Goal: Browse casually: Explore the website without a specific task or goal

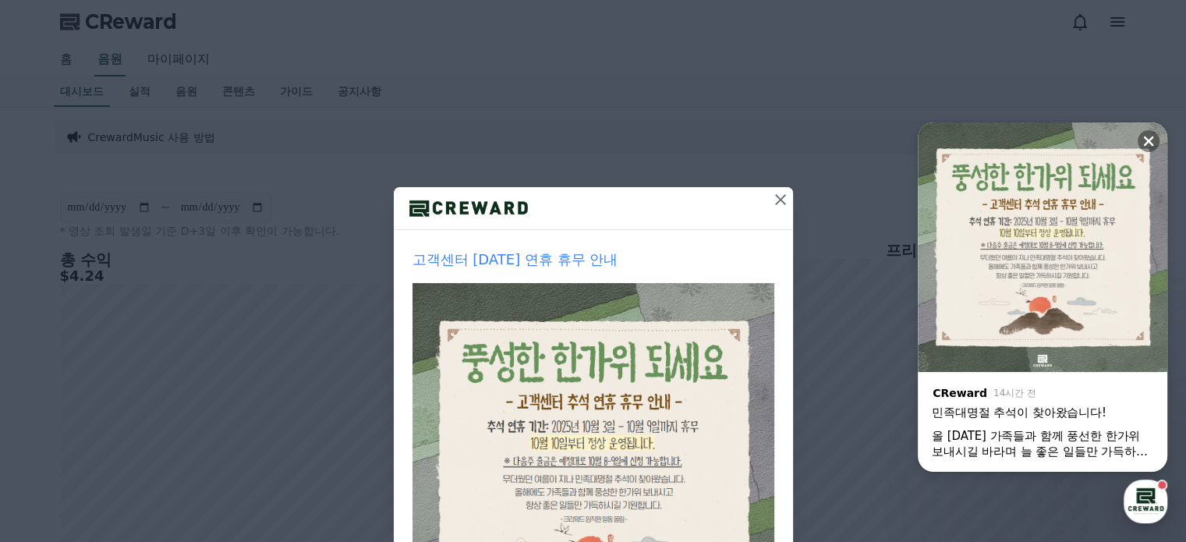
click at [775, 199] on icon at bounding box center [780, 199] width 11 height 11
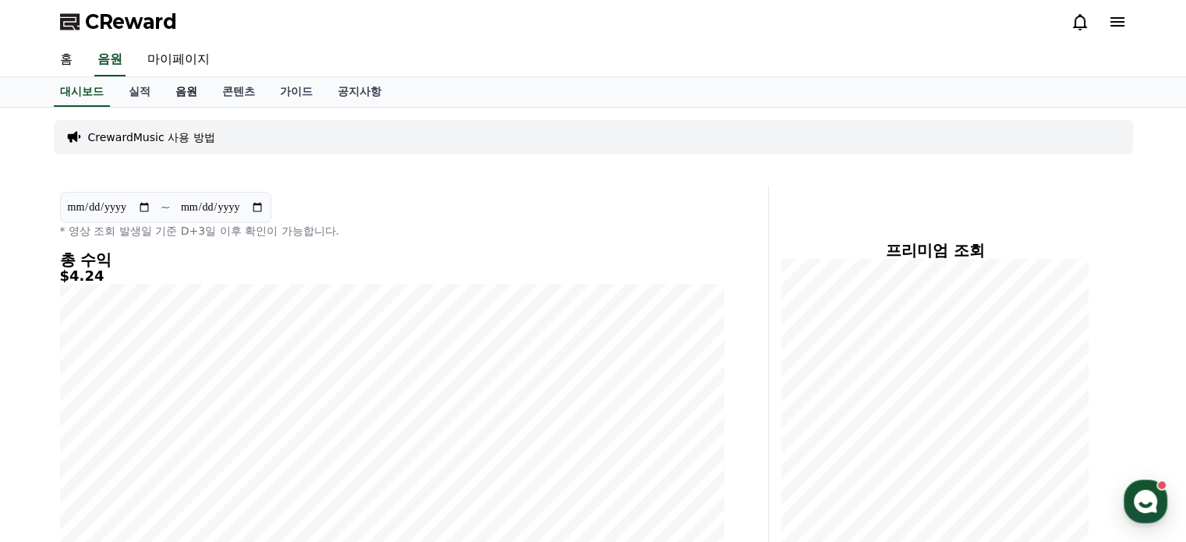
click at [186, 95] on link "음원" at bounding box center [186, 92] width 47 height 30
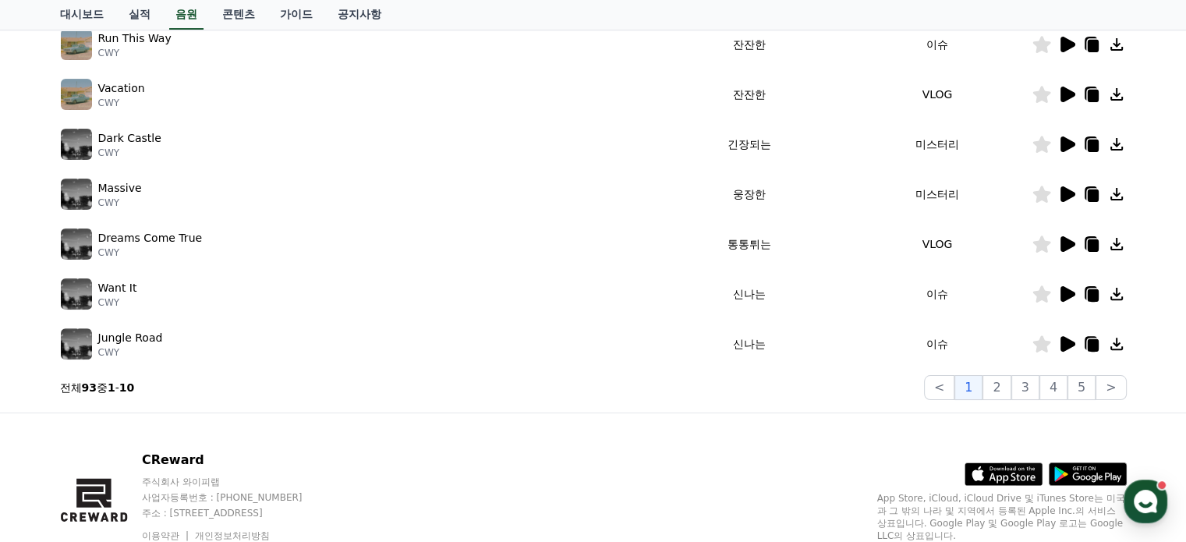
scroll to position [455, 0]
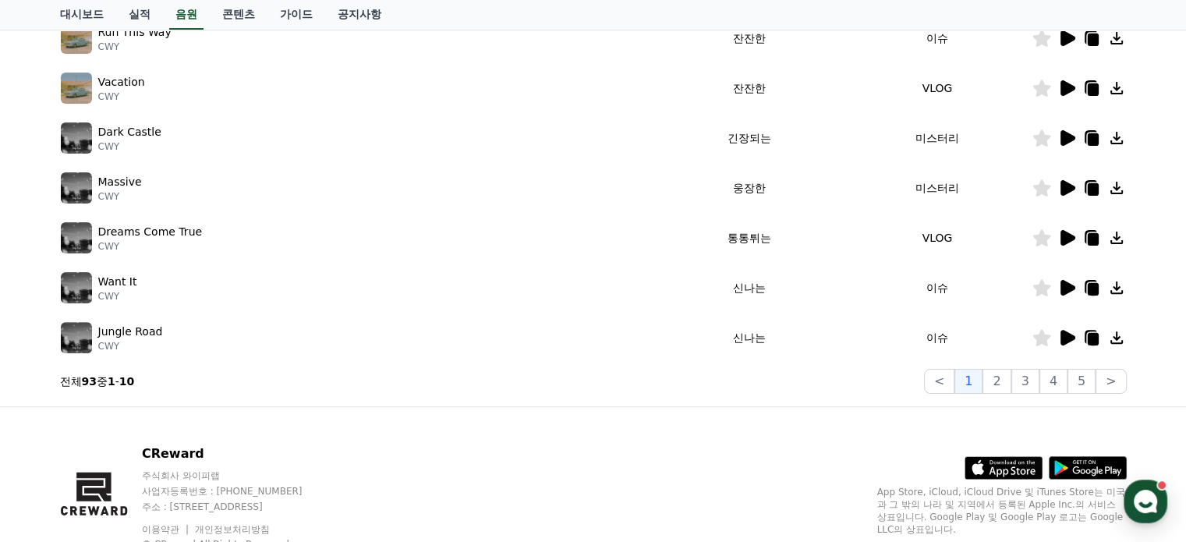
click at [1062, 333] on icon at bounding box center [1067, 338] width 15 height 16
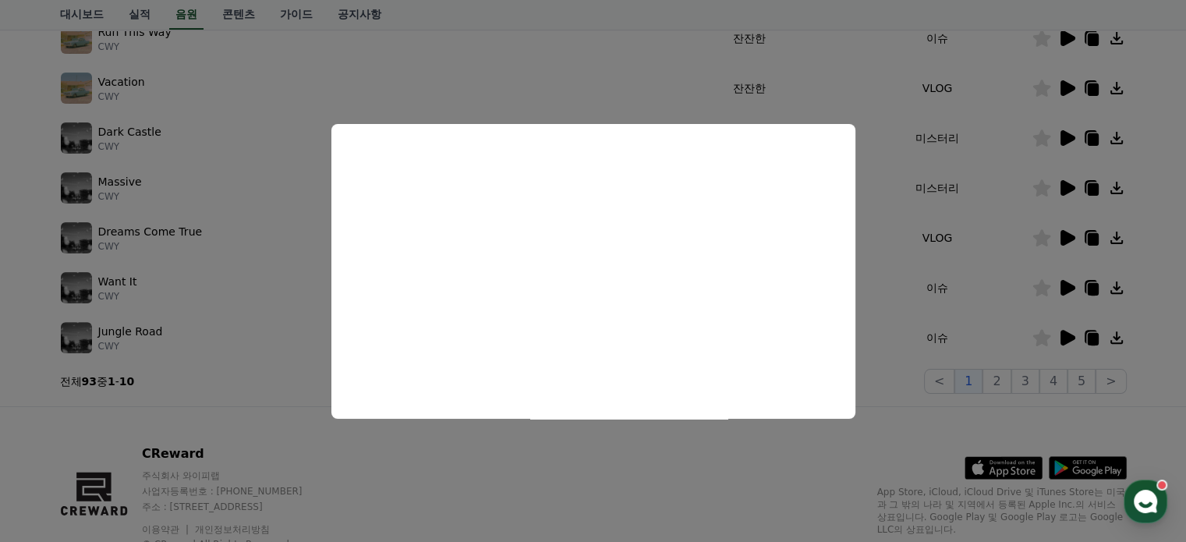
click at [1061, 289] on button "close modal" at bounding box center [593, 271] width 1186 height 542
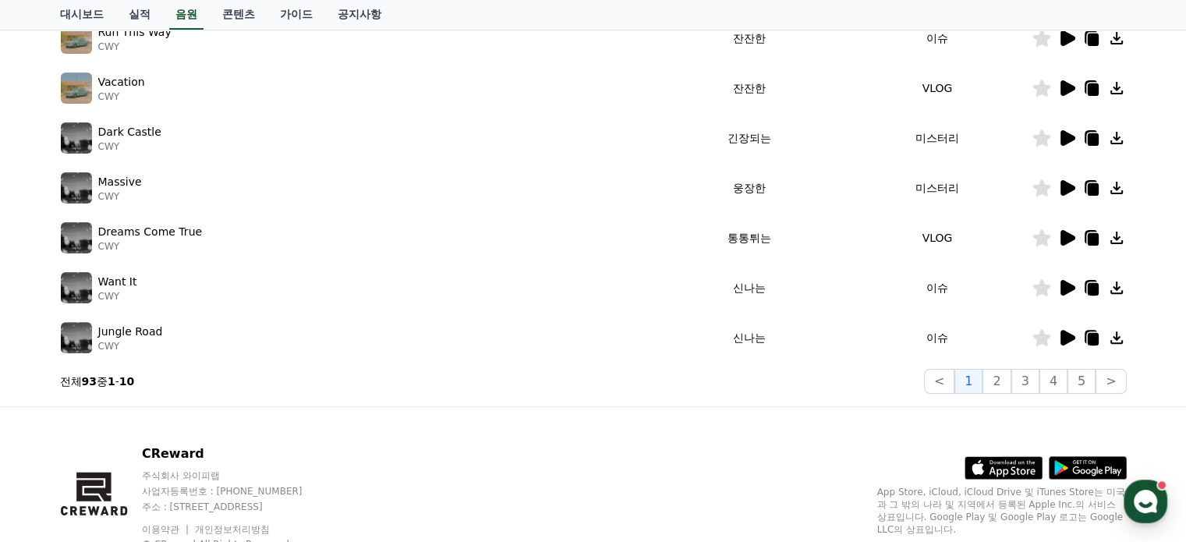
click at [1061, 289] on icon at bounding box center [1067, 288] width 15 height 16
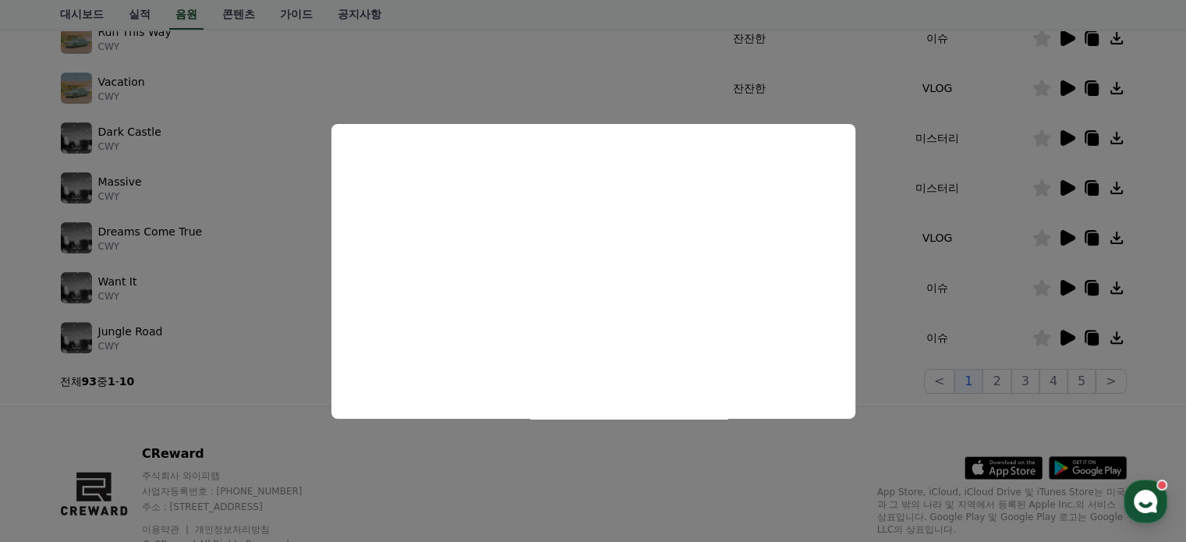
click at [1066, 335] on button "close modal" at bounding box center [593, 271] width 1186 height 542
click at [1066, 335] on icon at bounding box center [1067, 338] width 15 height 16
click at [1006, 373] on button "close modal" at bounding box center [593, 271] width 1186 height 542
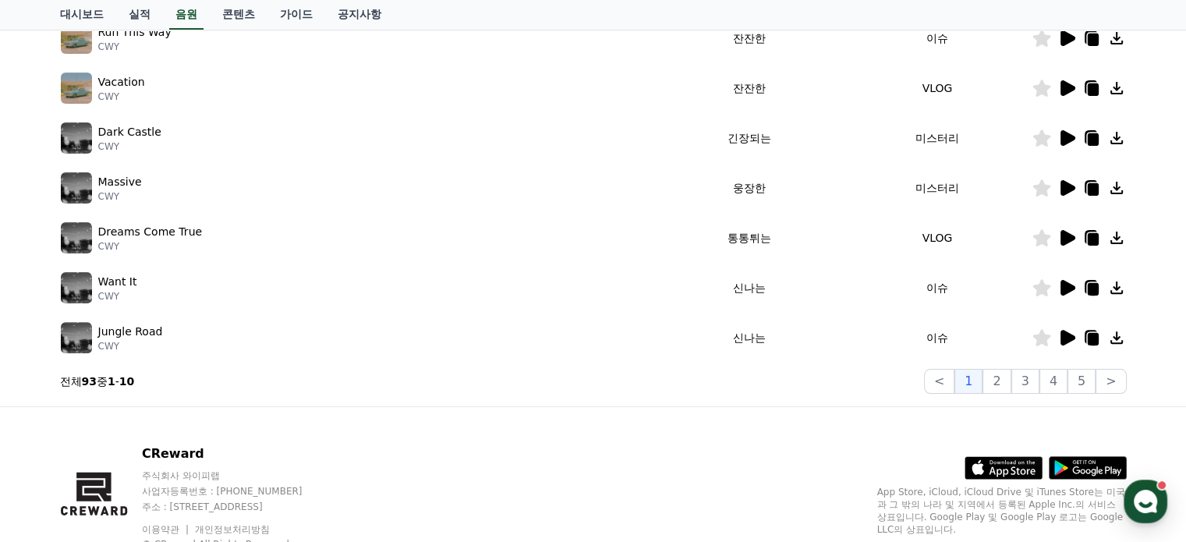
click at [1006, 373] on button "2" at bounding box center [996, 381] width 28 height 25
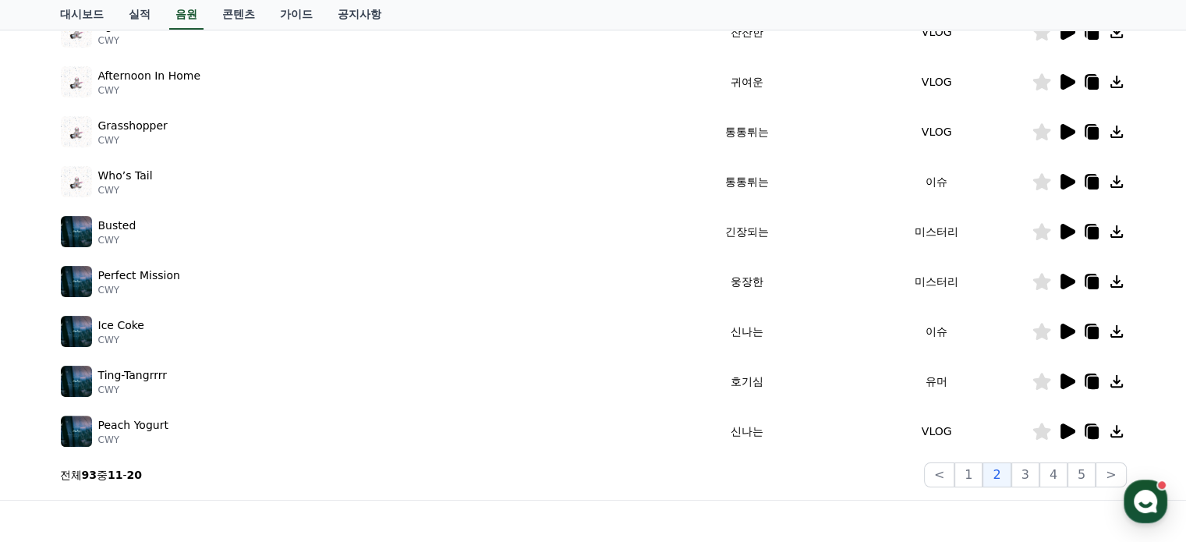
scroll to position [452, 0]
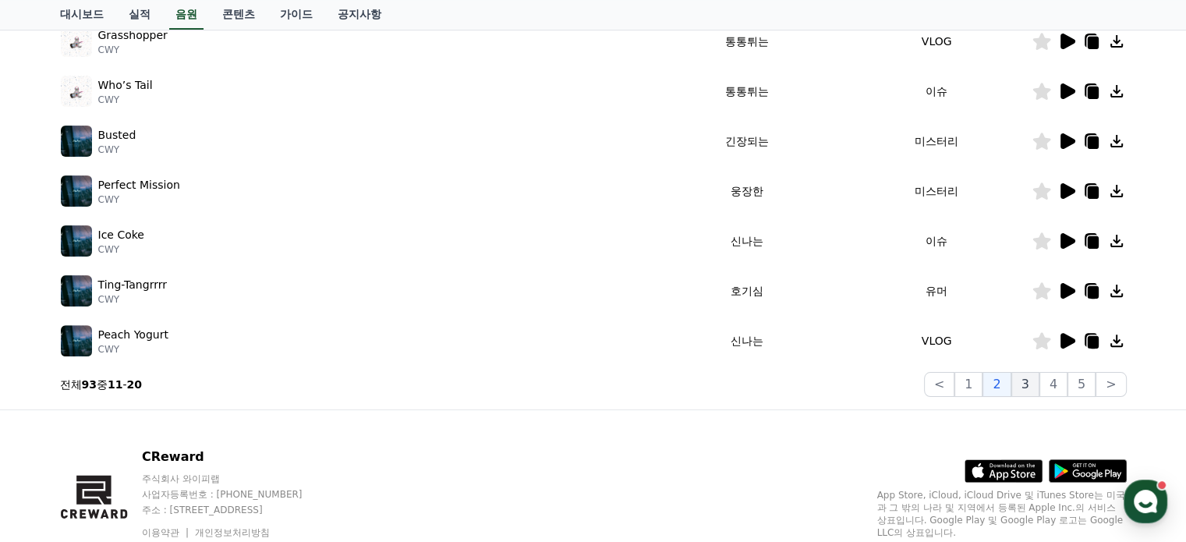
click at [1032, 384] on button "3" at bounding box center [1025, 384] width 28 height 25
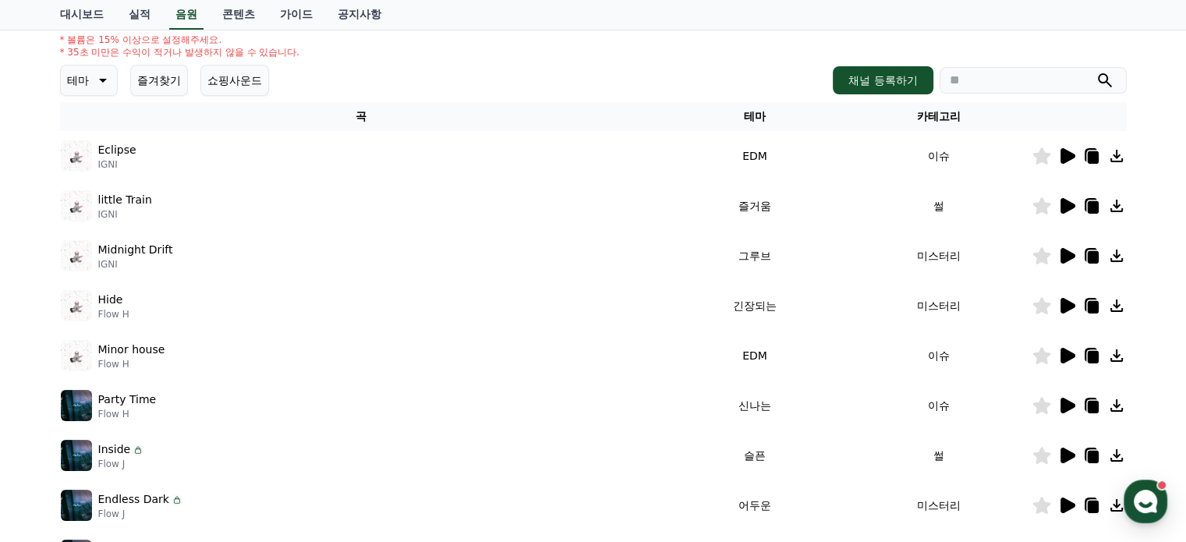
scroll to position [494, 0]
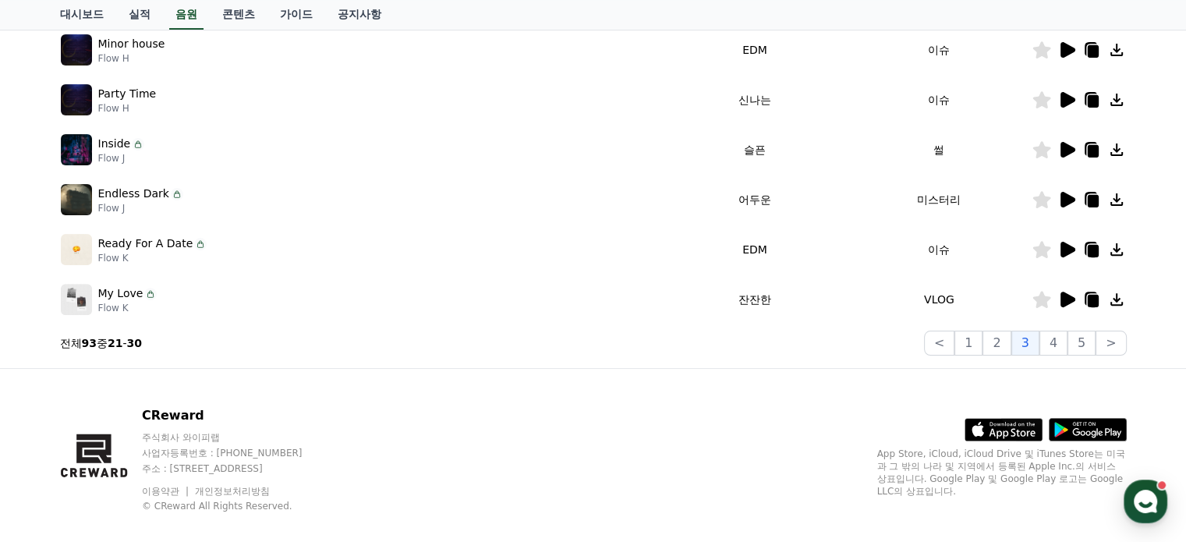
click at [1088, 246] on icon at bounding box center [1092, 251] width 11 height 12
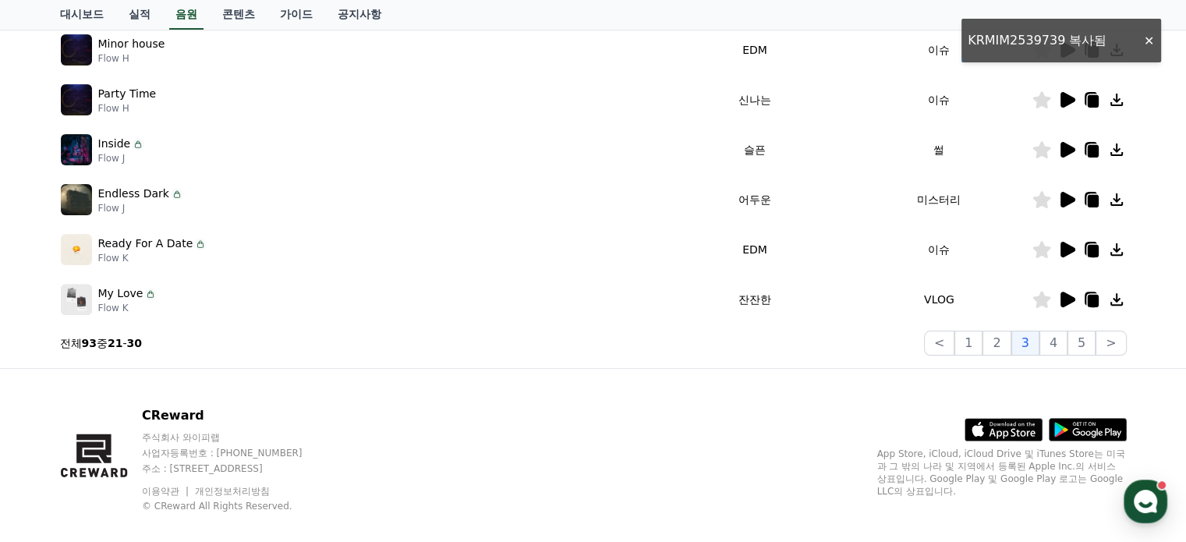
drag, startPoint x: 1069, startPoint y: 238, endPoint x: 1065, endPoint y: 253, distance: 16.1
click at [1065, 253] on td at bounding box center [1079, 250] width 95 height 50
click at [1065, 253] on icon at bounding box center [1067, 250] width 15 height 16
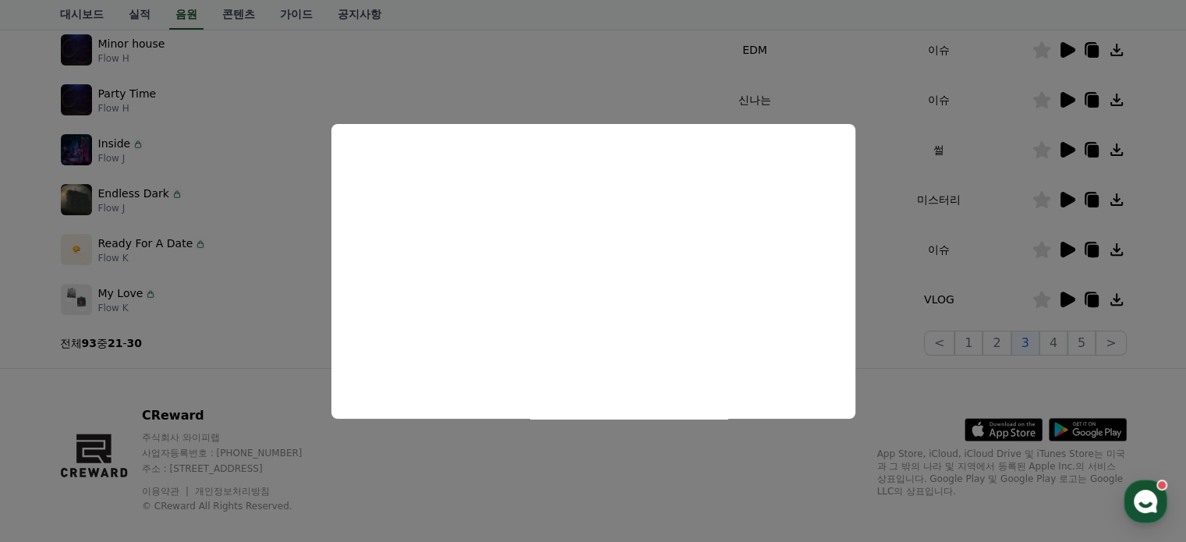
click at [1053, 345] on button "close modal" at bounding box center [593, 271] width 1186 height 542
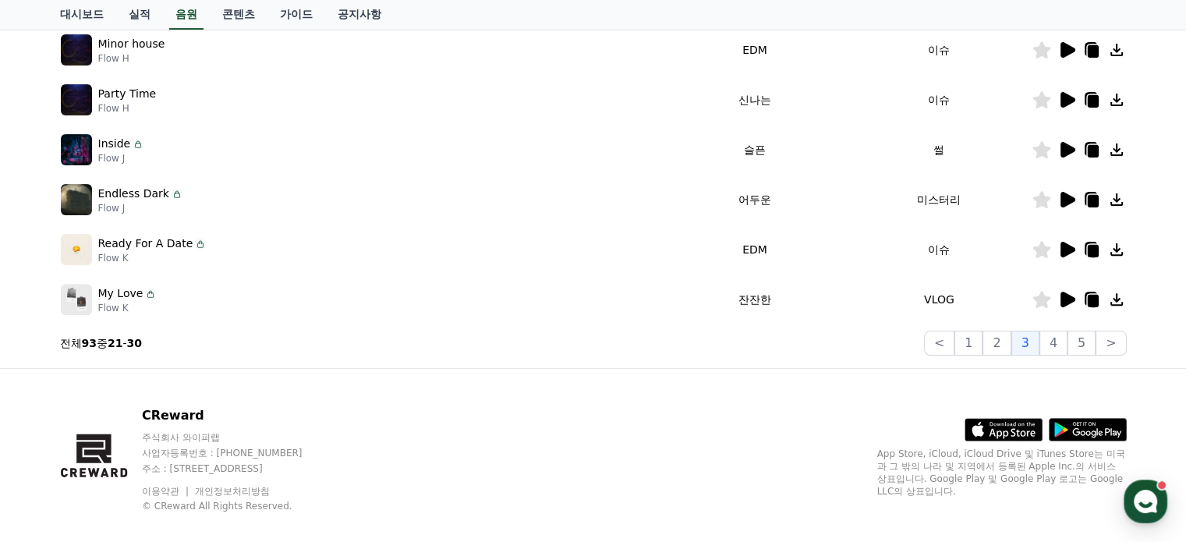
click at [1053, 345] on button "4" at bounding box center [1053, 343] width 28 height 25
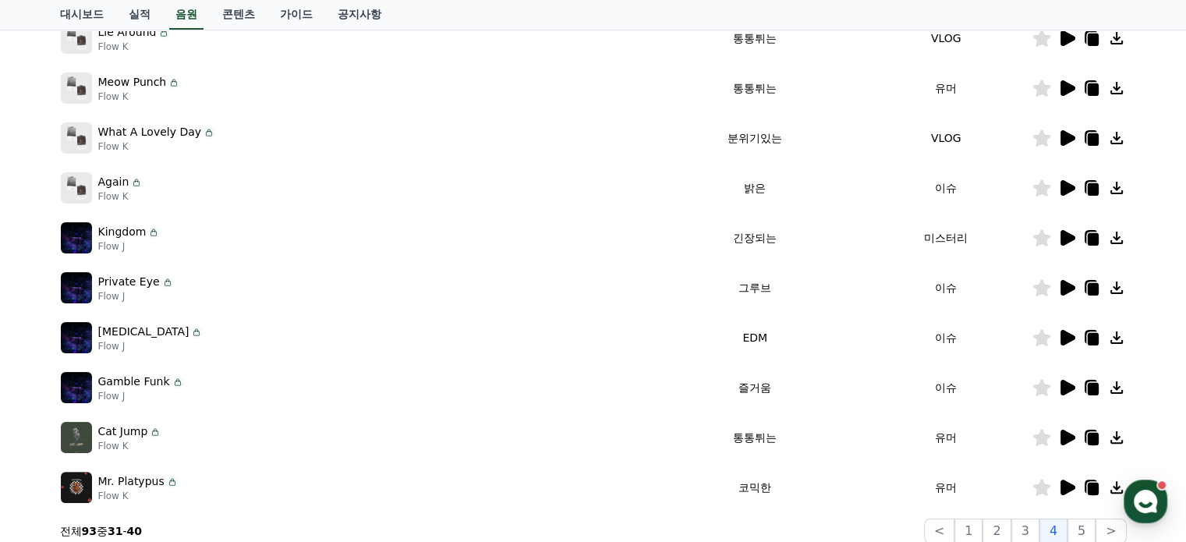
scroll to position [307, 0]
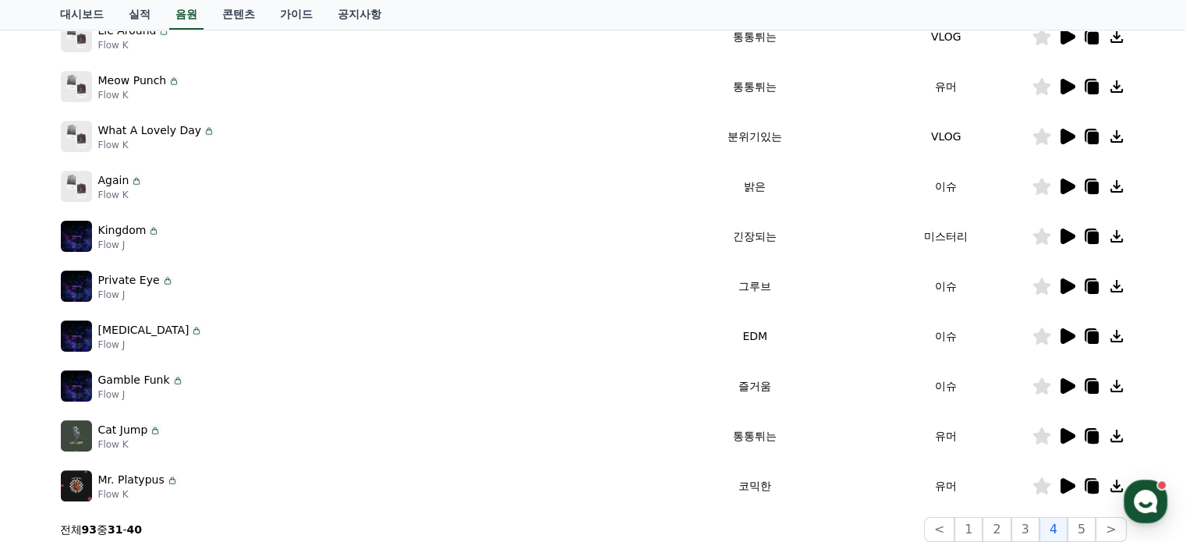
click at [1065, 286] on icon at bounding box center [1067, 286] width 15 height 16
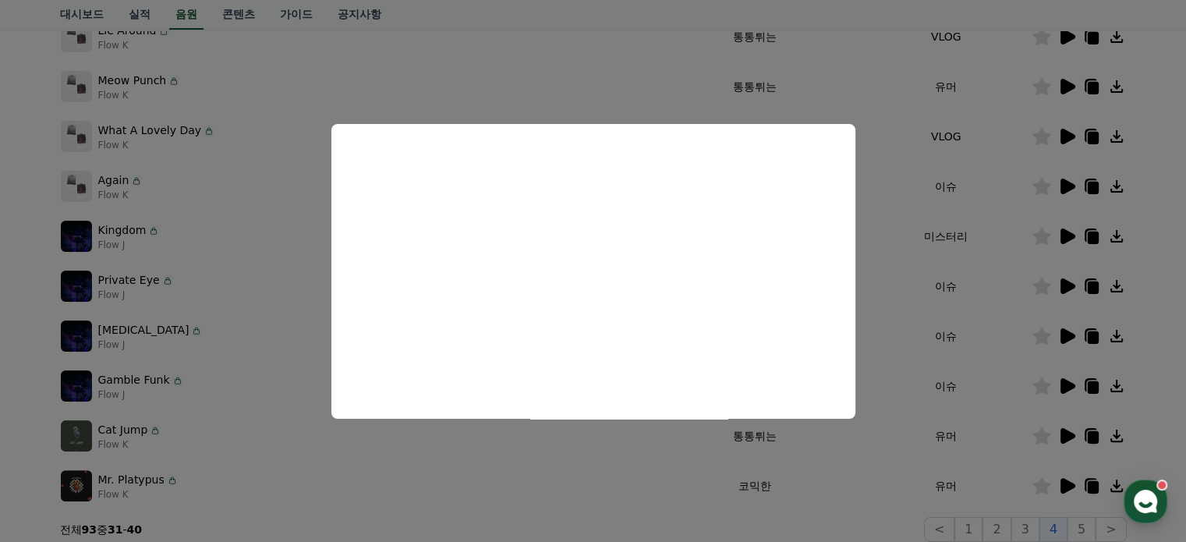
click at [1070, 327] on button "close modal" at bounding box center [593, 271] width 1186 height 542
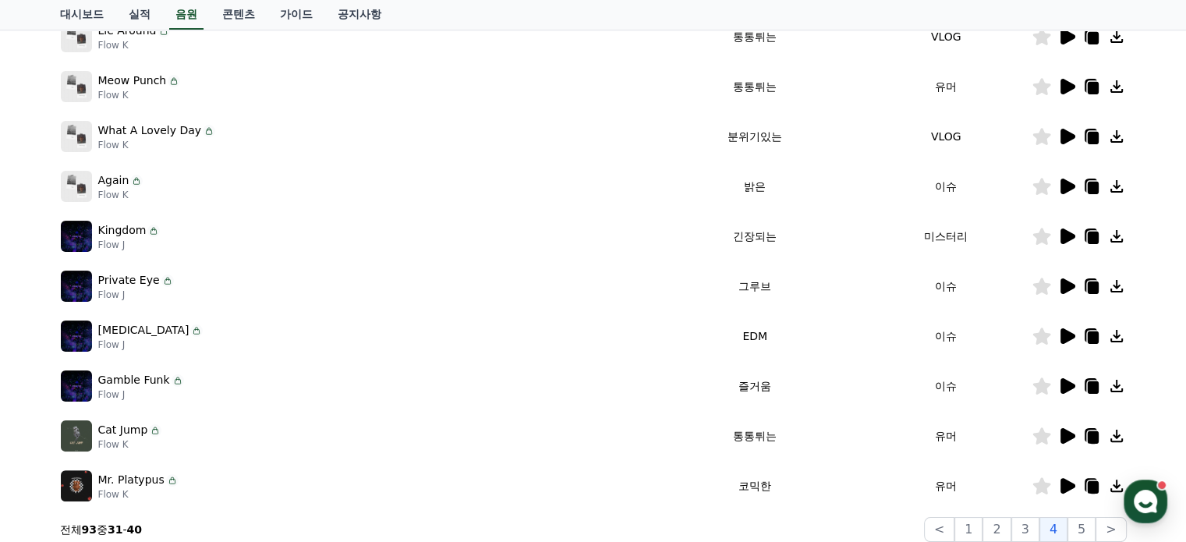
click at [1065, 391] on icon at bounding box center [1067, 386] width 15 height 16
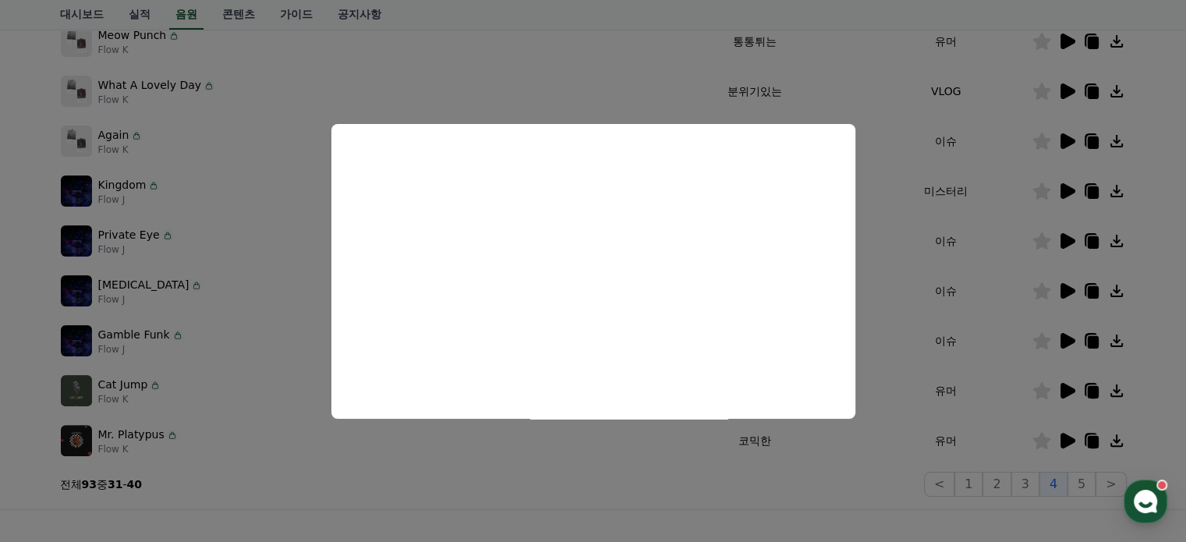
scroll to position [354, 0]
click at [1054, 435] on button "close modal" at bounding box center [593, 271] width 1186 height 542
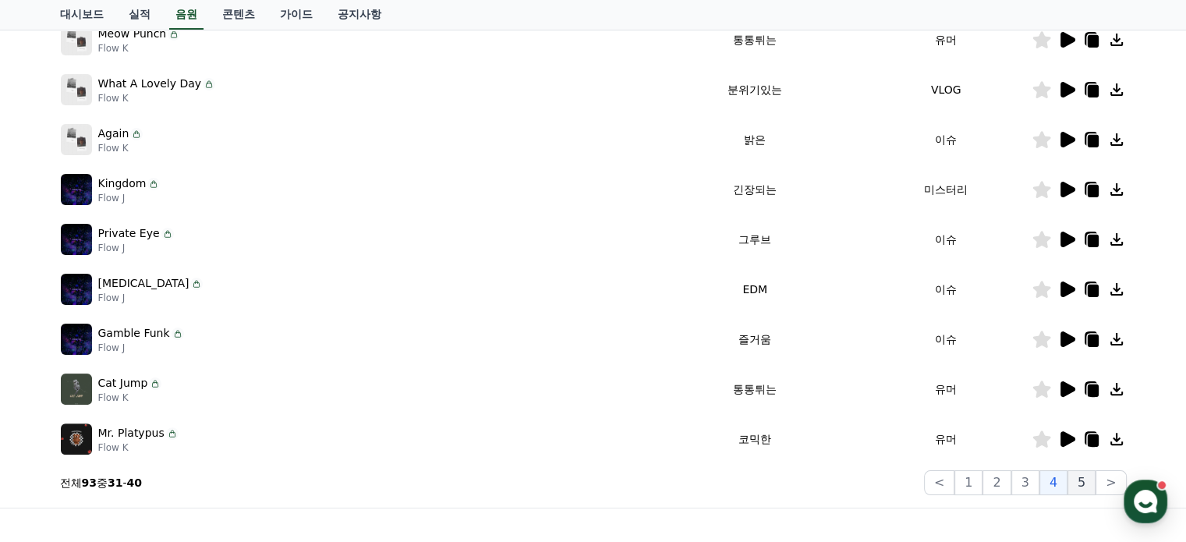
click at [1085, 487] on button "5" at bounding box center [1081, 482] width 28 height 25
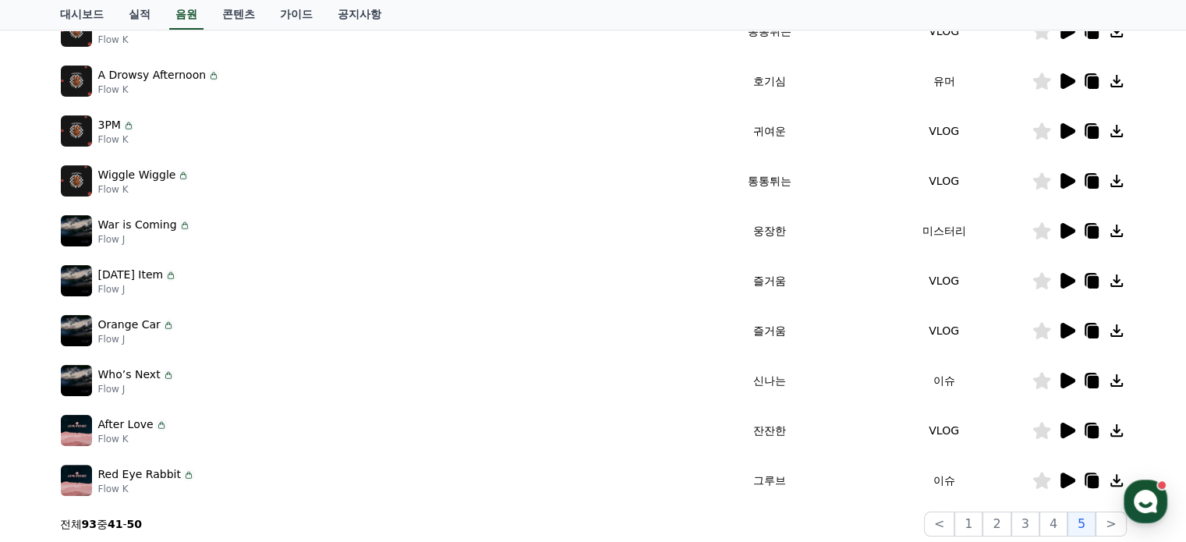
scroll to position [315, 0]
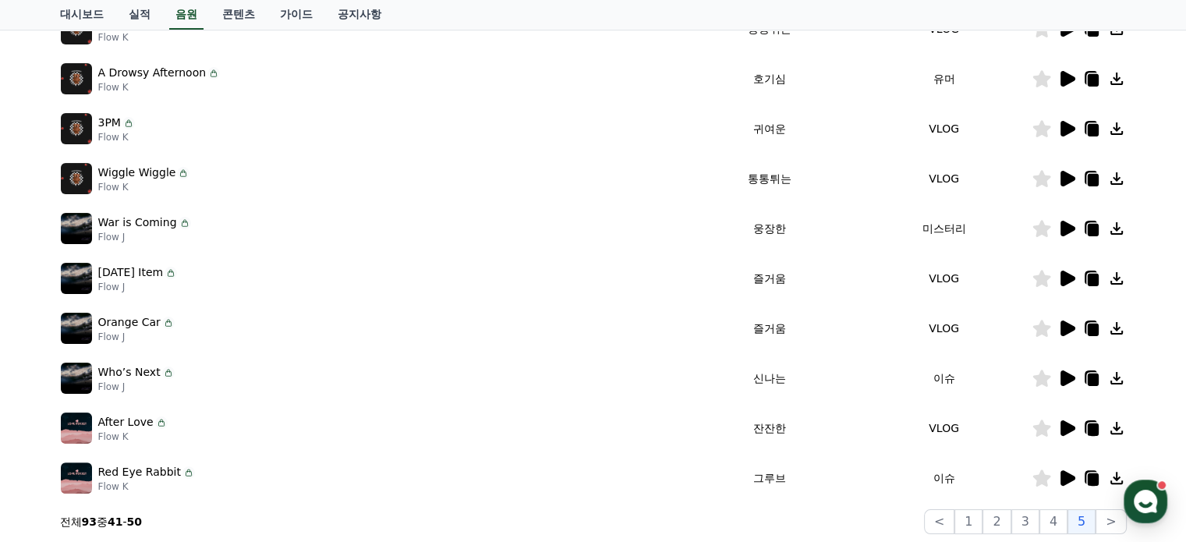
click at [1059, 380] on icon at bounding box center [1066, 378] width 19 height 19
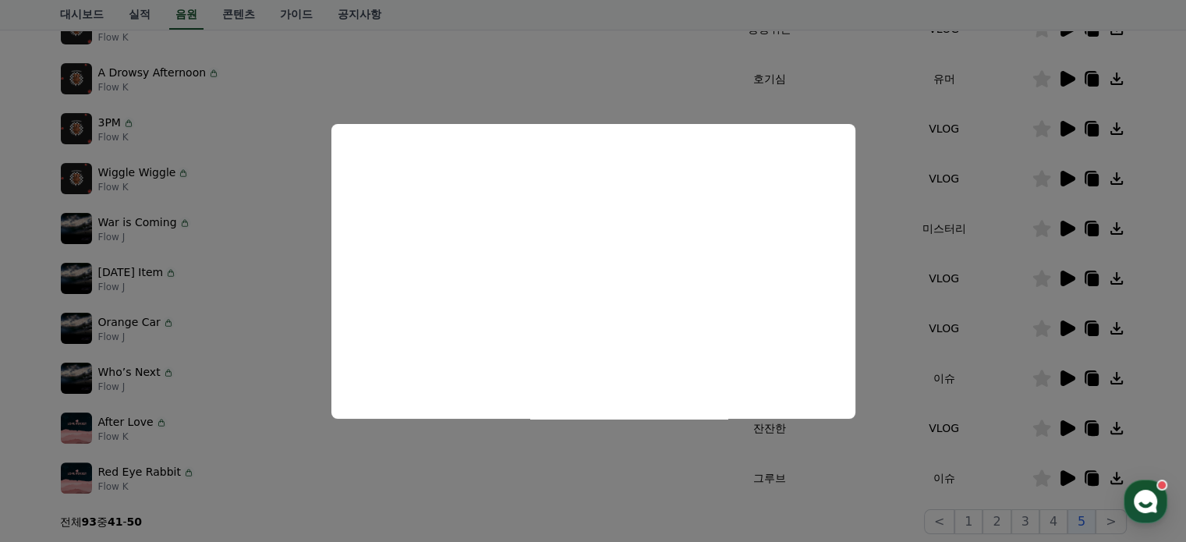
click at [973, 516] on button "close modal" at bounding box center [593, 271] width 1186 height 542
click at [973, 516] on button "1" at bounding box center [968, 521] width 28 height 25
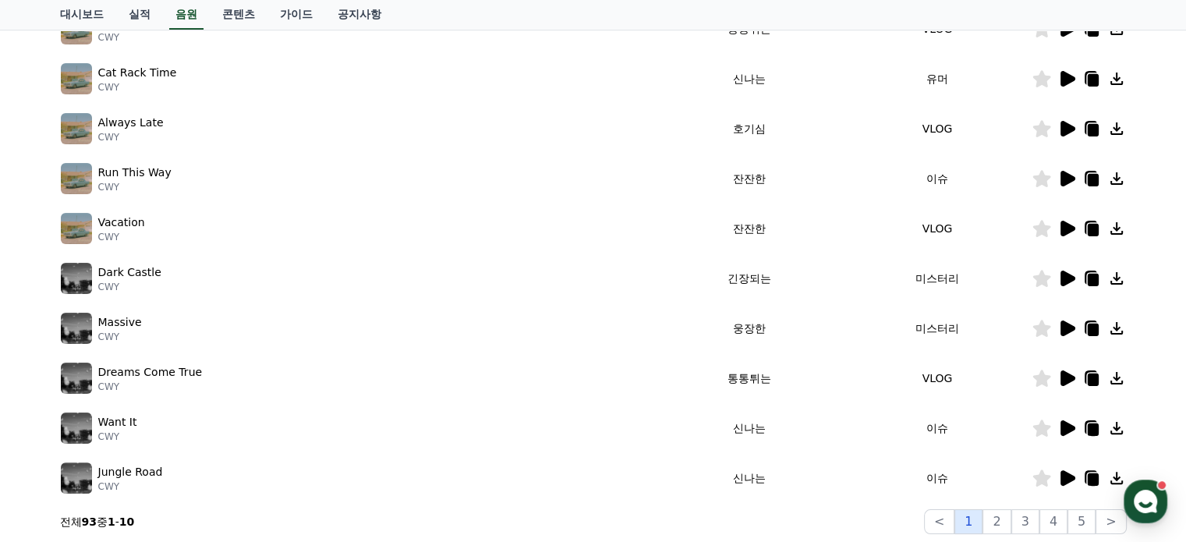
click at [970, 520] on button "1" at bounding box center [968, 521] width 28 height 25
click at [1070, 473] on icon at bounding box center [1067, 478] width 15 height 16
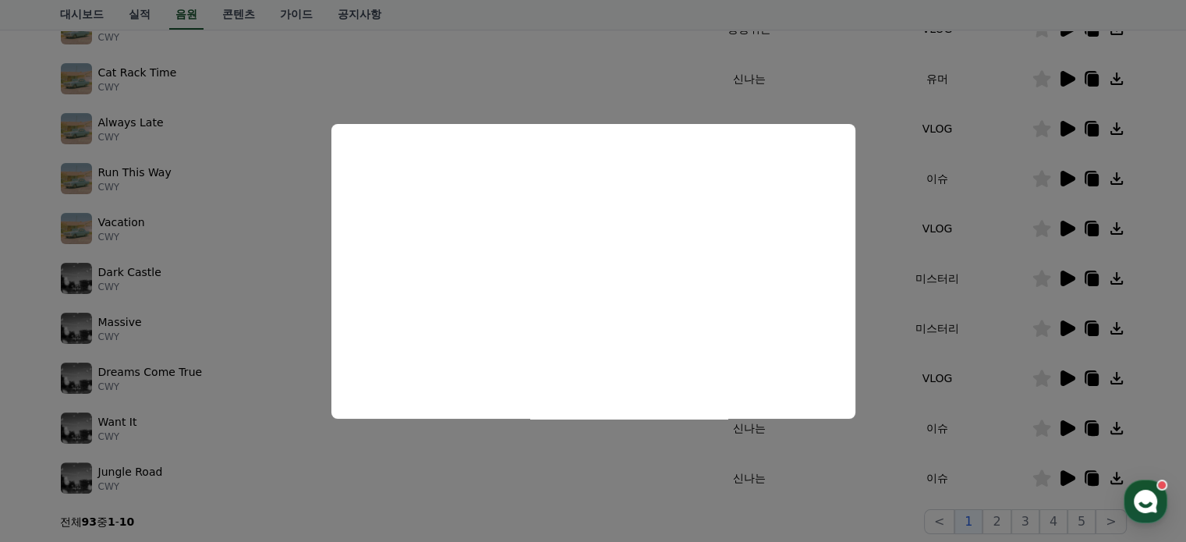
click at [1174, 384] on button "close modal" at bounding box center [593, 271] width 1186 height 542
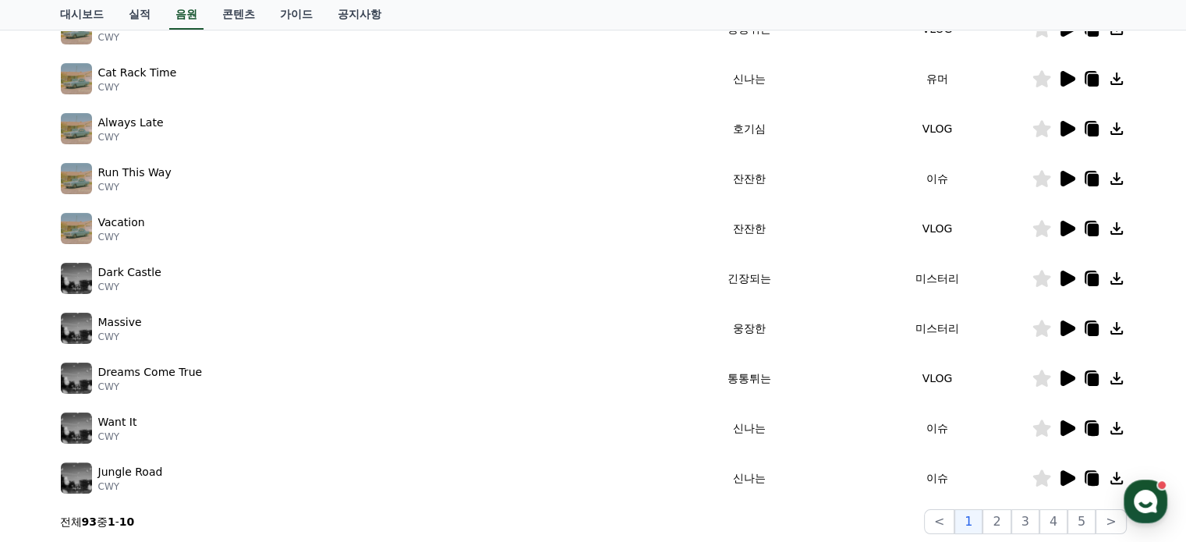
click at [1092, 476] on icon at bounding box center [1092, 479] width 11 height 12
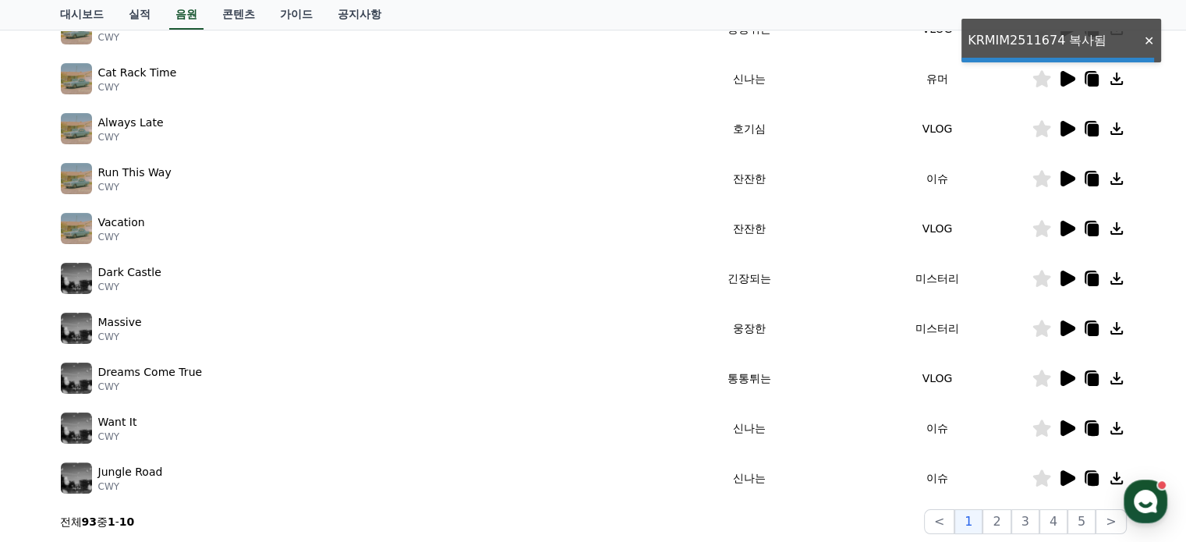
click at [1092, 476] on icon at bounding box center [1092, 479] width 11 height 12
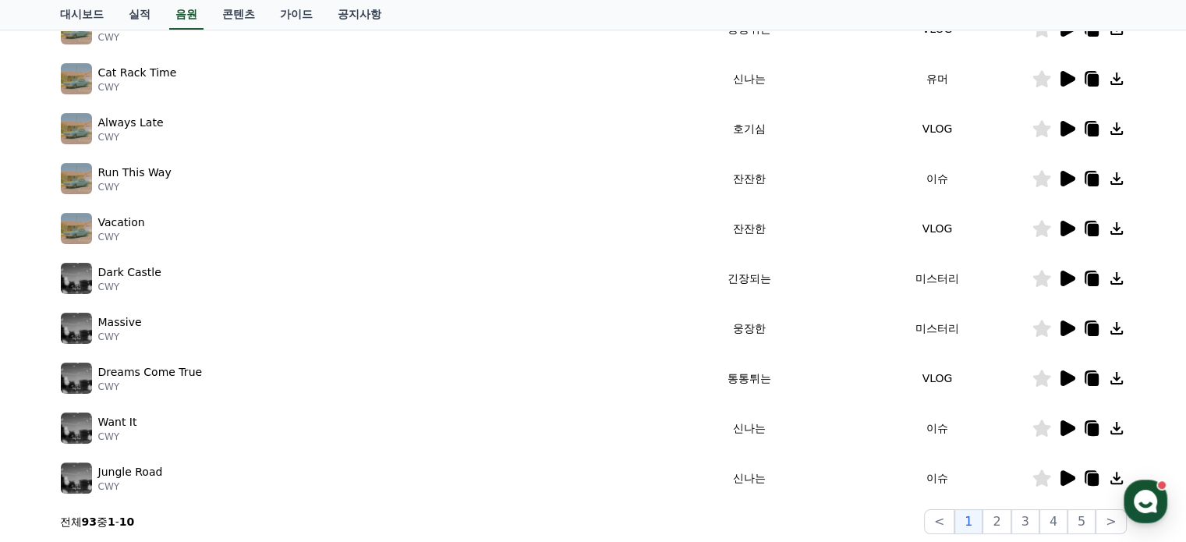
click at [1062, 327] on icon at bounding box center [1067, 328] width 15 height 16
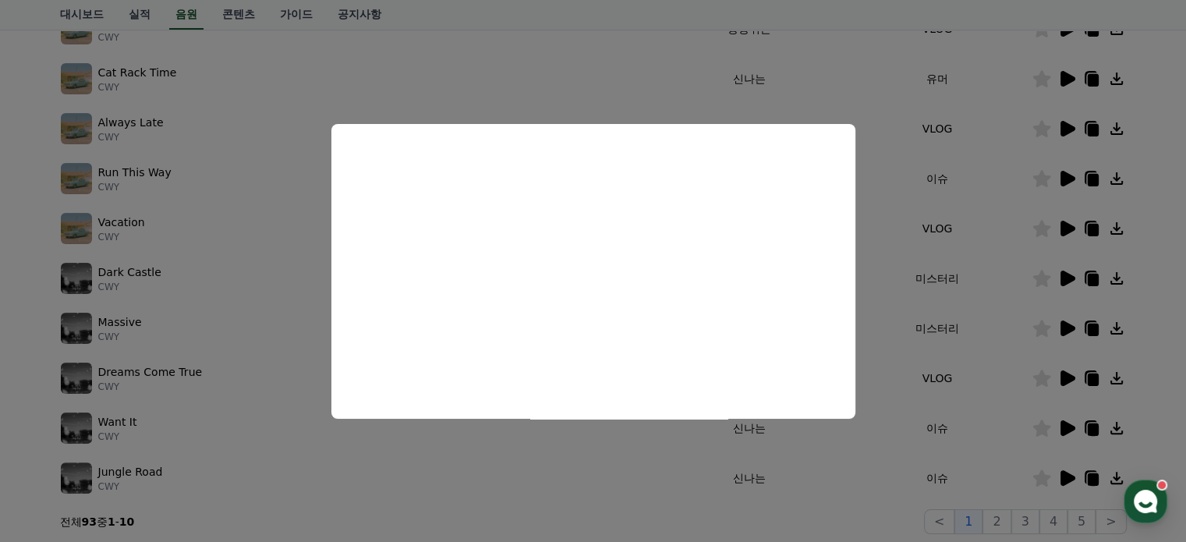
click at [1158, 317] on button "close modal" at bounding box center [593, 271] width 1186 height 542
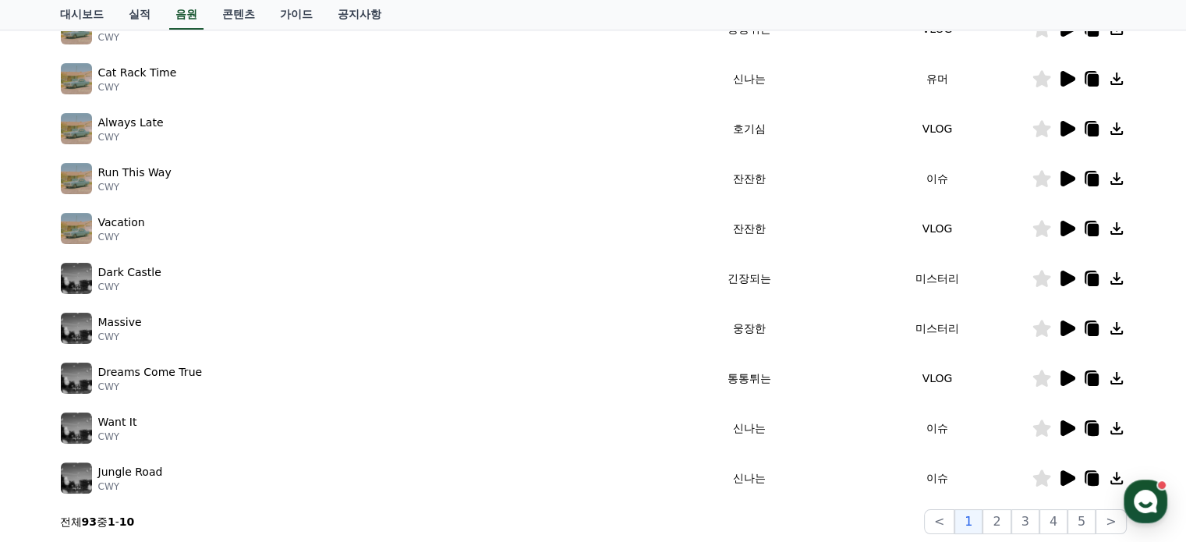
click at [1067, 323] on icon at bounding box center [1067, 328] width 15 height 16
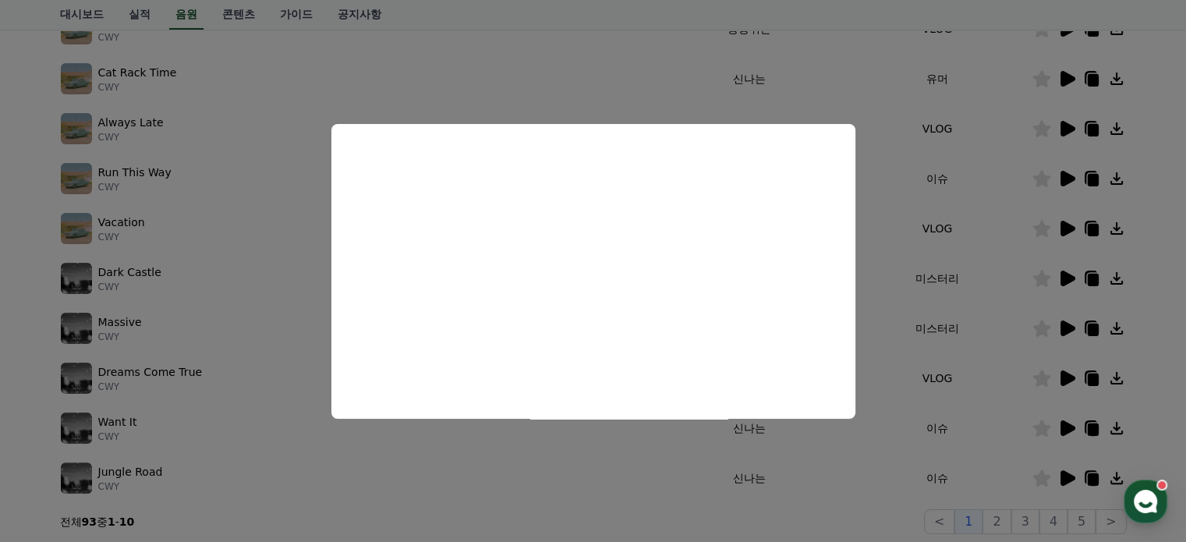
click at [1094, 324] on button "close modal" at bounding box center [593, 271] width 1186 height 542
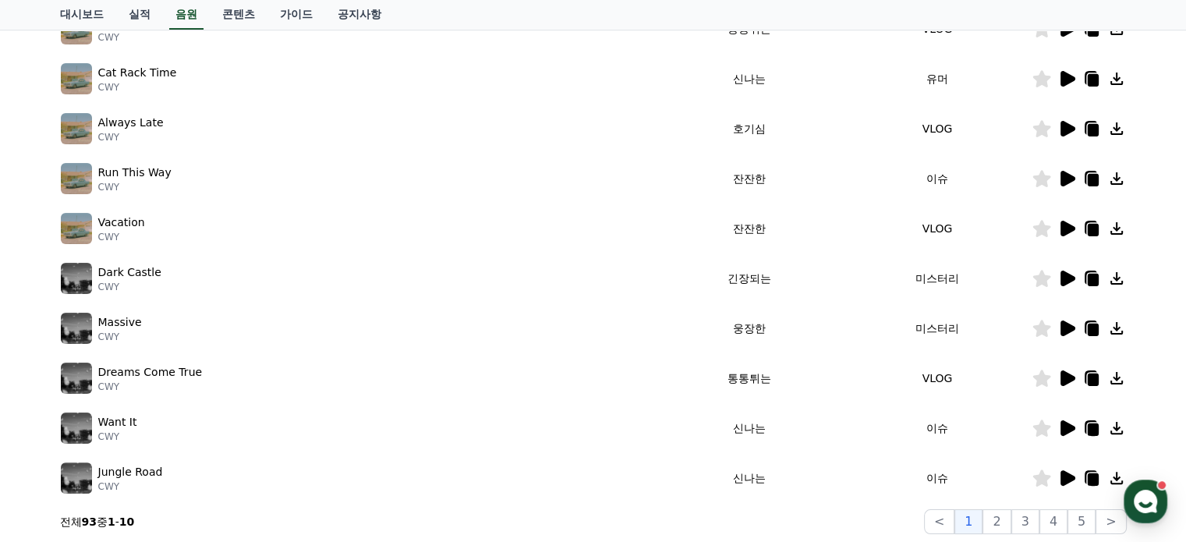
click at [1094, 324] on icon at bounding box center [1092, 330] width 11 height 12
